Goal: Task Accomplishment & Management: Use online tool/utility

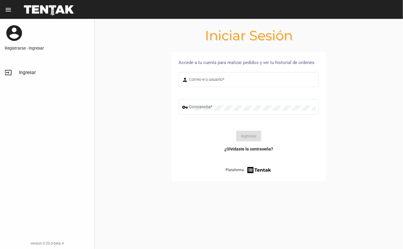
type input "DANKEHMB"
click at [245, 139] on button "Ingresar" at bounding box center [248, 136] width 25 height 11
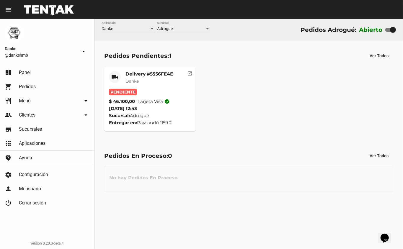
click at [134, 72] on mat-card-title "Delivery #5556FE4E" at bounding box center [150, 74] width 48 height 6
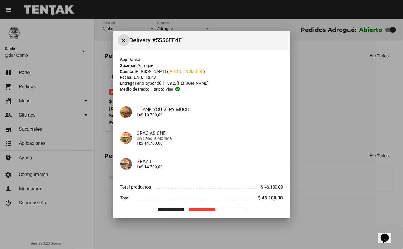
scroll to position [12, 0]
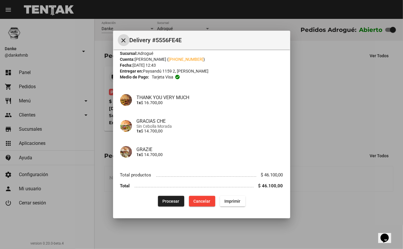
click at [165, 199] on span "Procesar" at bounding box center [171, 201] width 17 height 5
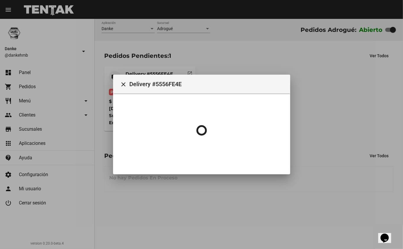
scroll to position [0, 0]
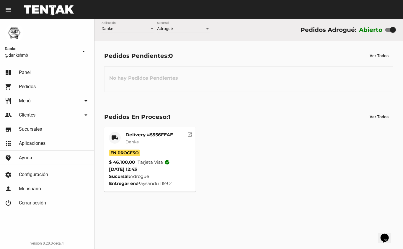
click at [297, 109] on div "Pedidos En Proceso: 1 Ver Todos local_shipping Delivery #5556FE4E Danke En Proc…" at bounding box center [249, 152] width 309 height 100
click at [141, 134] on mat-card-title "Delivery #5556FE4E" at bounding box center [150, 135] width 48 height 6
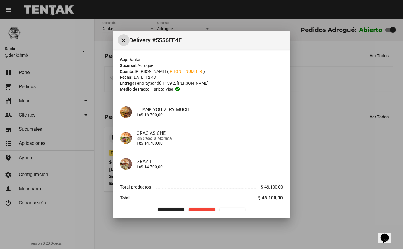
scroll to position [12, 0]
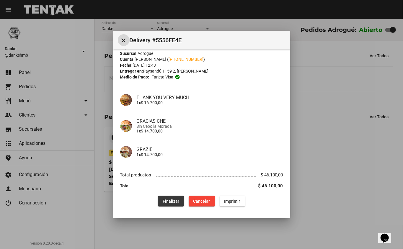
click at [165, 196] on button "Finalizar" at bounding box center [171, 201] width 26 height 11
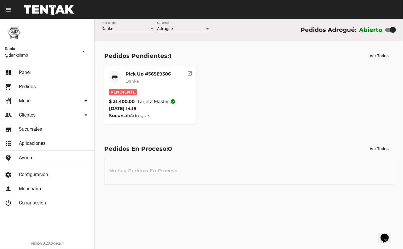
click at [134, 74] on mat-card-title "Pick Up #565E9506" at bounding box center [148, 74] width 45 height 6
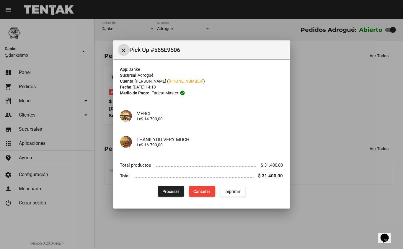
click at [171, 192] on span "Procesar" at bounding box center [171, 191] width 17 height 5
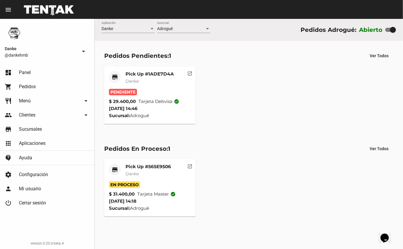
click at [126, 178] on div "Pick Up #565E9506 Danke" at bounding box center [148, 173] width 45 height 18
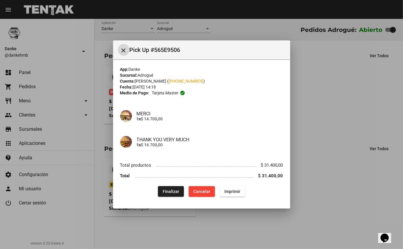
click at [164, 194] on span "Finalizar" at bounding box center [171, 191] width 17 height 5
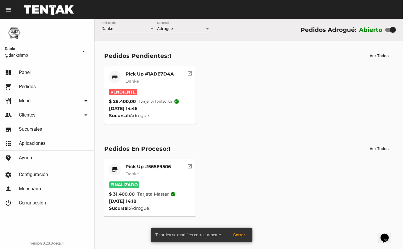
click at [141, 71] on mat-card-title "Pick Up #1ADE7D4A" at bounding box center [150, 74] width 48 height 6
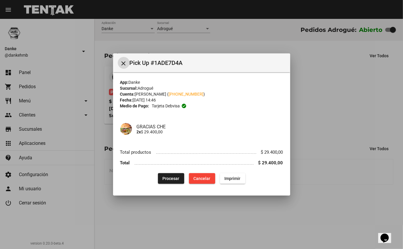
click at [170, 178] on span "Procesar" at bounding box center [171, 178] width 17 height 5
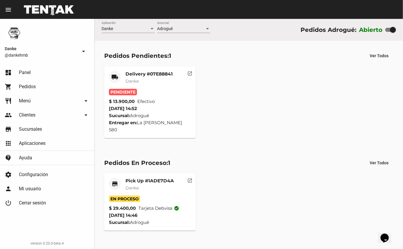
click at [147, 71] on mat-card-title "Delivery #07E88841" at bounding box center [149, 74] width 47 height 6
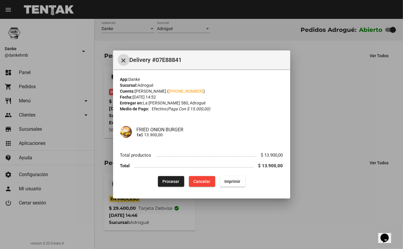
click at [325, 195] on div at bounding box center [201, 124] width 403 height 249
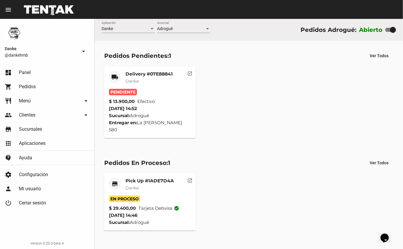
click at [142, 76] on mat-card-title "Delivery #07E88841" at bounding box center [149, 74] width 47 height 6
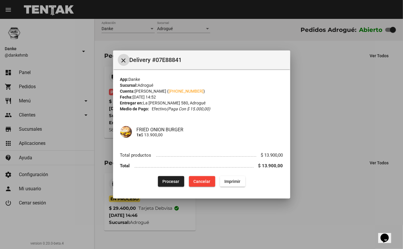
click at [340, 136] on div at bounding box center [201, 124] width 403 height 249
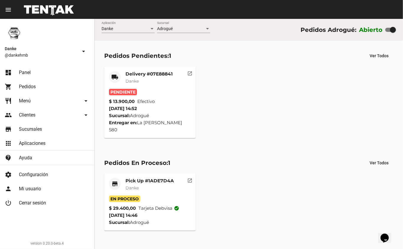
click at [150, 75] on mat-card-title "Delivery #07E88841" at bounding box center [149, 74] width 47 height 6
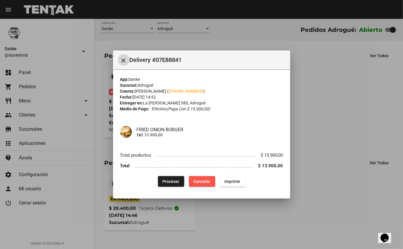
click at [204, 181] on span "Cancelar" at bounding box center [202, 181] width 17 height 5
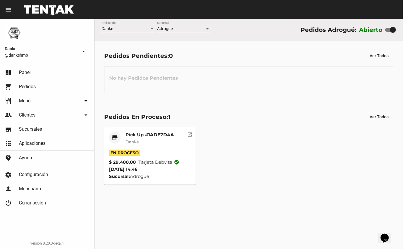
click at [144, 134] on mat-card-title "Pick Up #1ADE7D4A" at bounding box center [150, 135] width 48 height 6
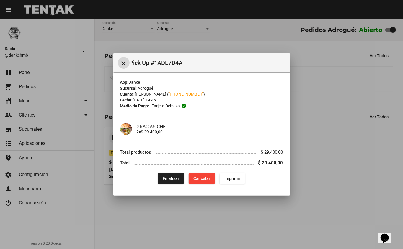
click at [169, 179] on span "Finalizar" at bounding box center [171, 178] width 17 height 5
